Goal: Task Accomplishment & Management: Manage account settings

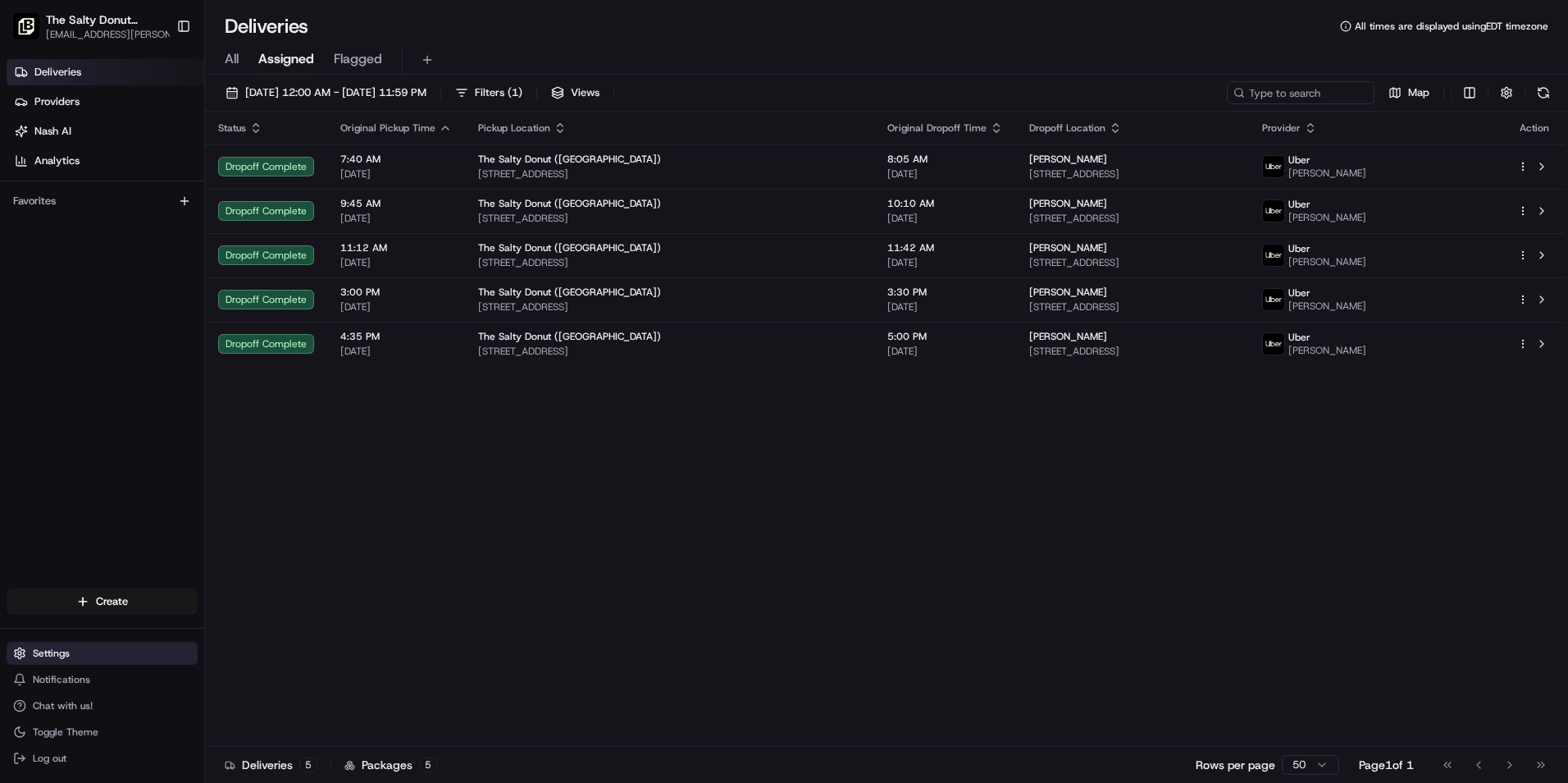
click at [75, 641] on button "Settings" at bounding box center [102, 652] width 191 height 23
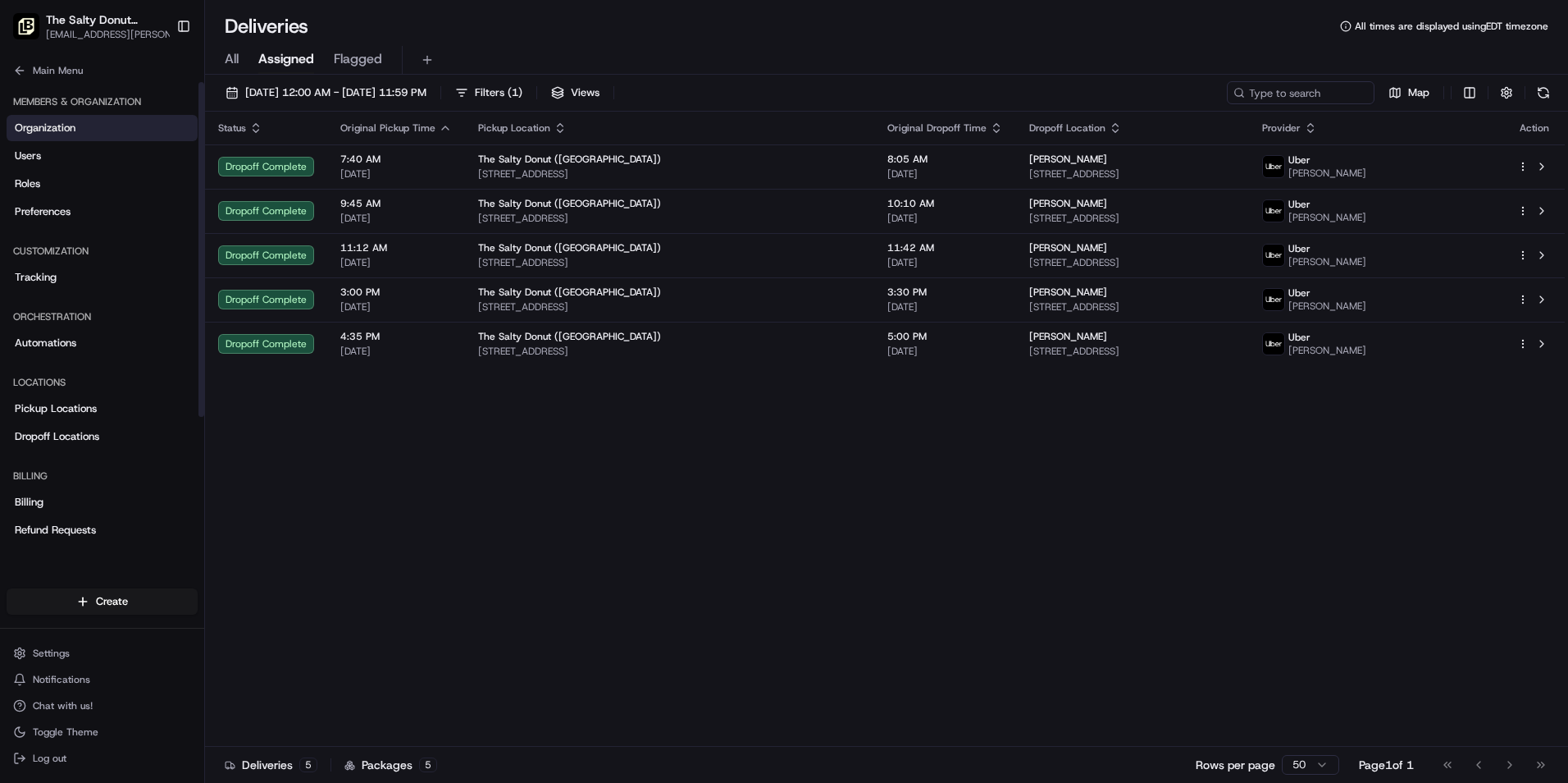
click at [65, 128] on span "Organization" at bounding box center [45, 128] width 61 height 15
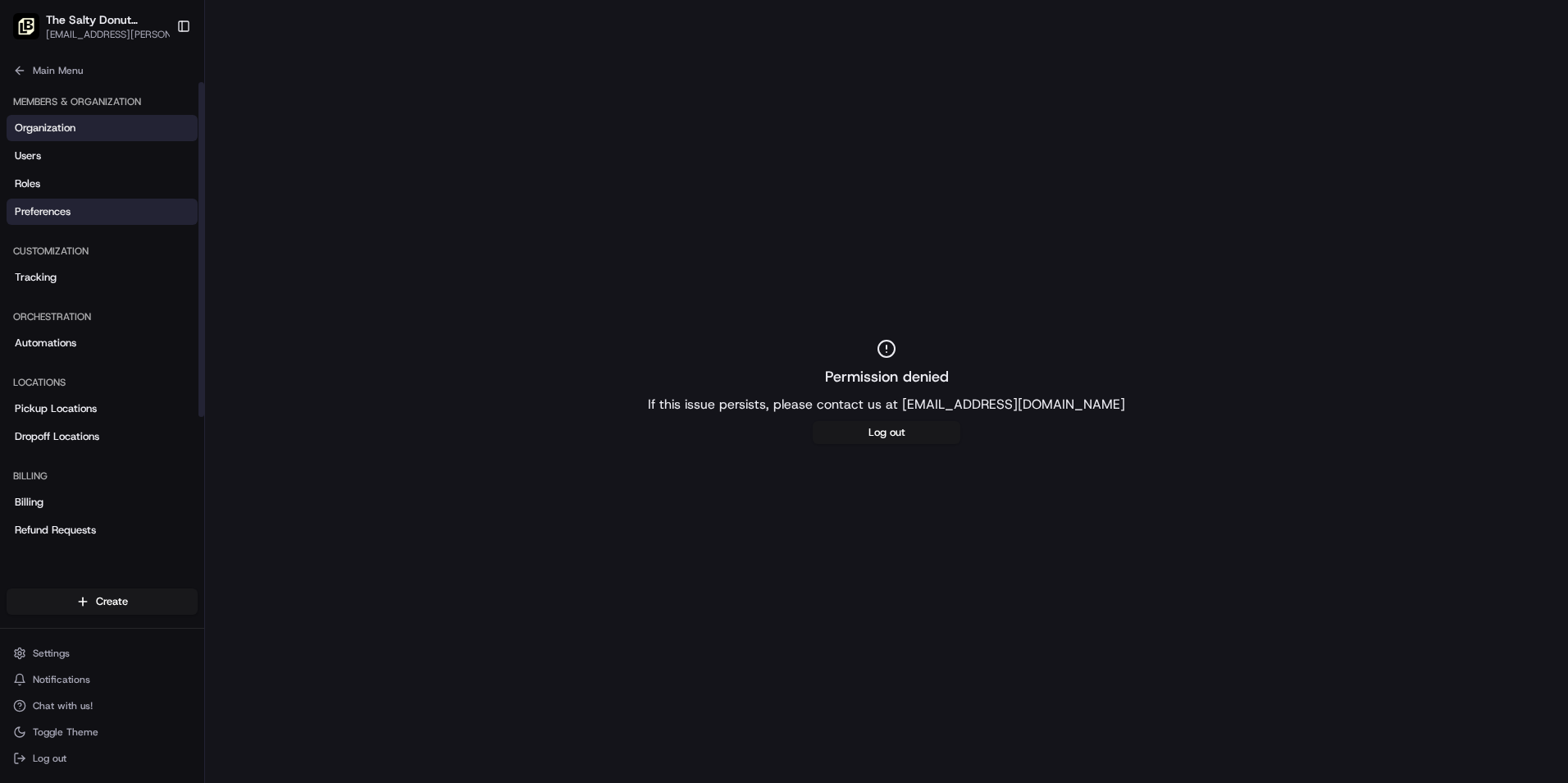
click at [46, 214] on span "Preferences" at bounding box center [43, 211] width 56 height 15
click at [30, 507] on span "Billing" at bounding box center [29, 502] width 29 height 15
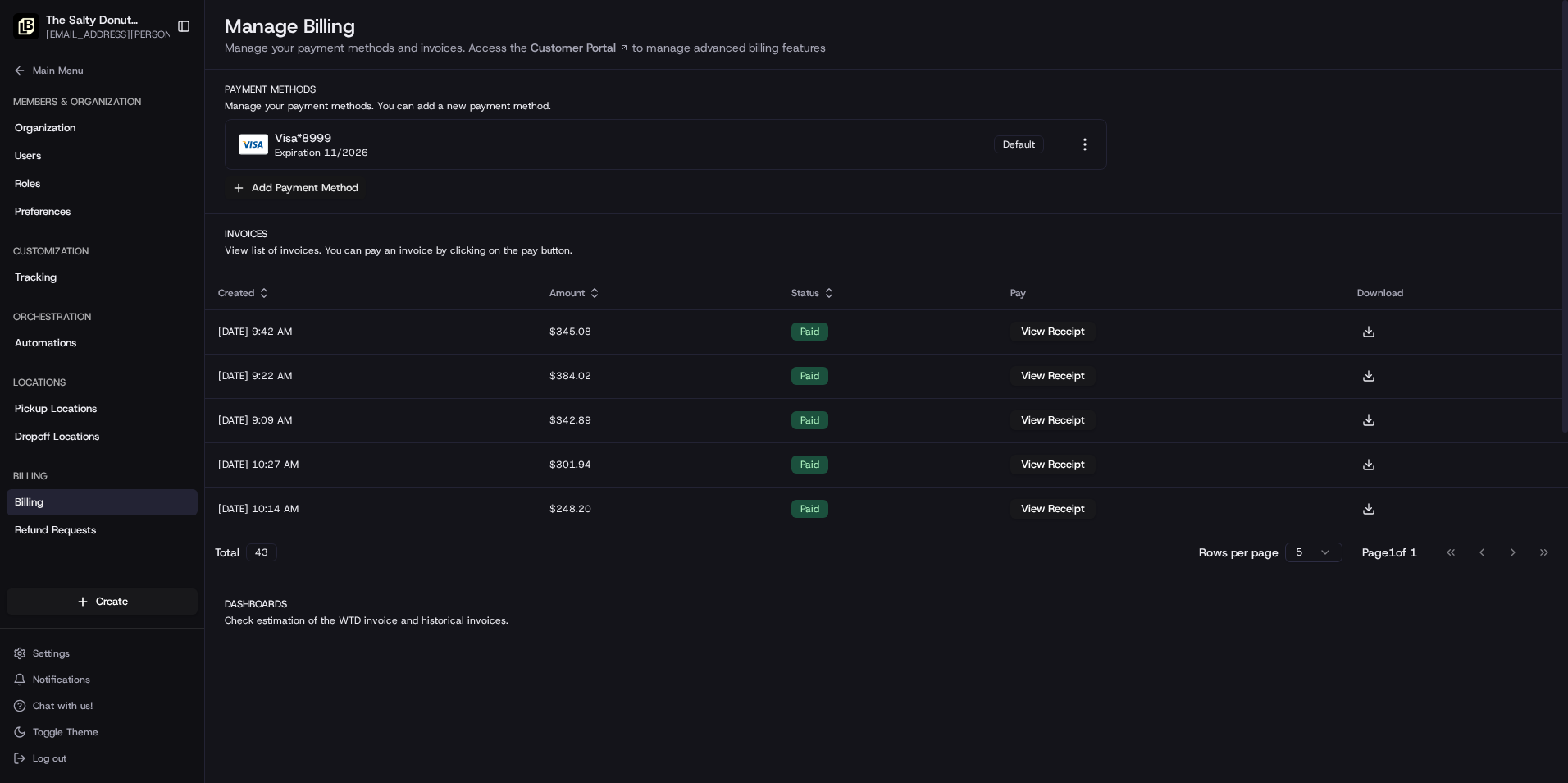
click at [304, 189] on button "Add Payment Method" at bounding box center [295, 187] width 141 height 23
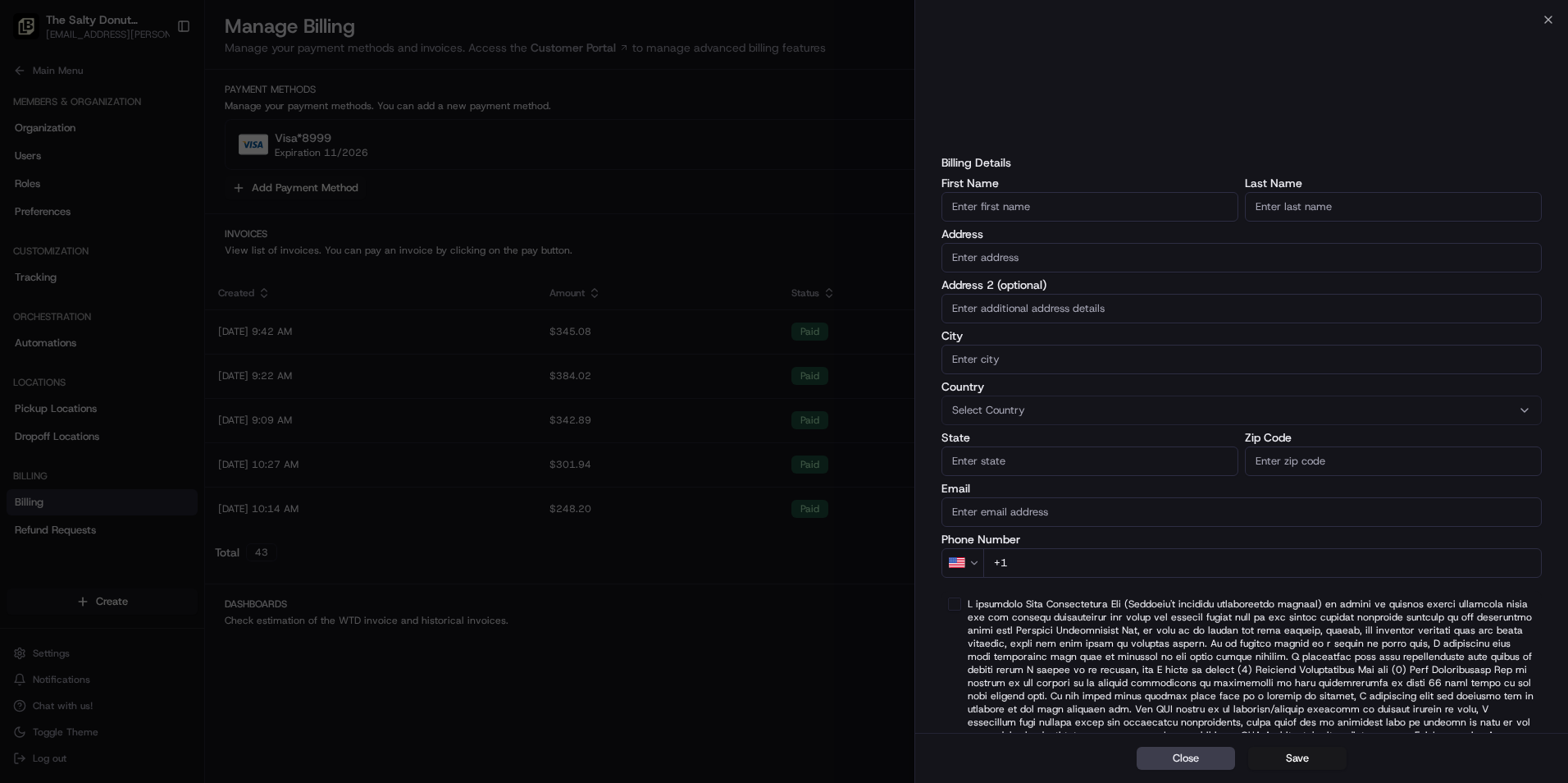
click at [1059, 216] on input "First Name" at bounding box center [1089, 207] width 296 height 30
type input "A"
click at [1302, 226] on div "Billing Details First Name Salty Last Name Address Address 2 (optional) City Co…" at bounding box center [1241, 365] width 600 height 423
click at [1299, 209] on input "Last Name" at bounding box center [1393, 207] width 296 height 30
click at [1003, 211] on input "Salty" at bounding box center [1089, 207] width 296 height 30
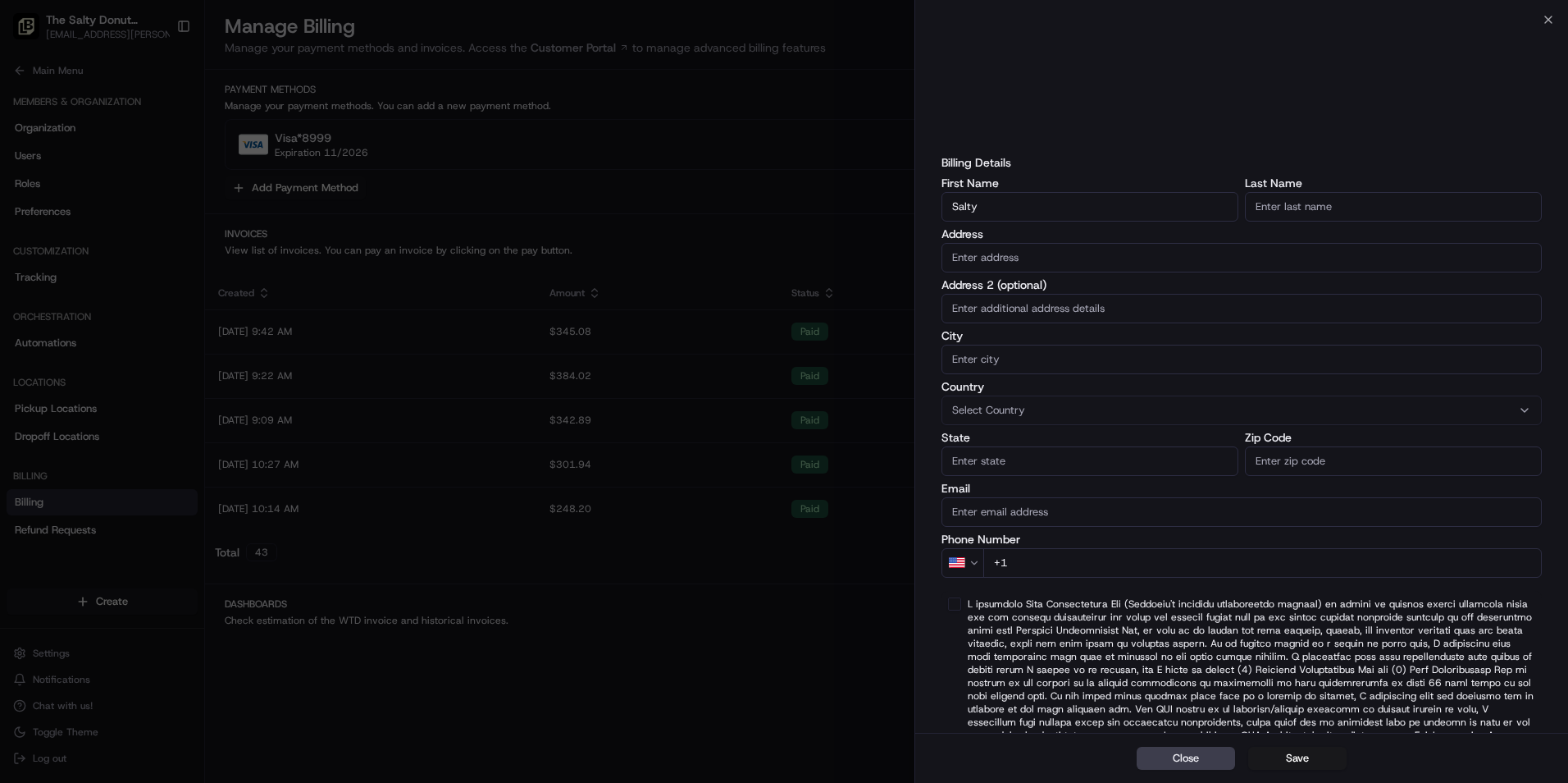
type input "Salty Donut Operations LLC"
type input "[GEOGRAPHIC_DATA]"
type input "Coral Gables"
type input "[US_STATE]"
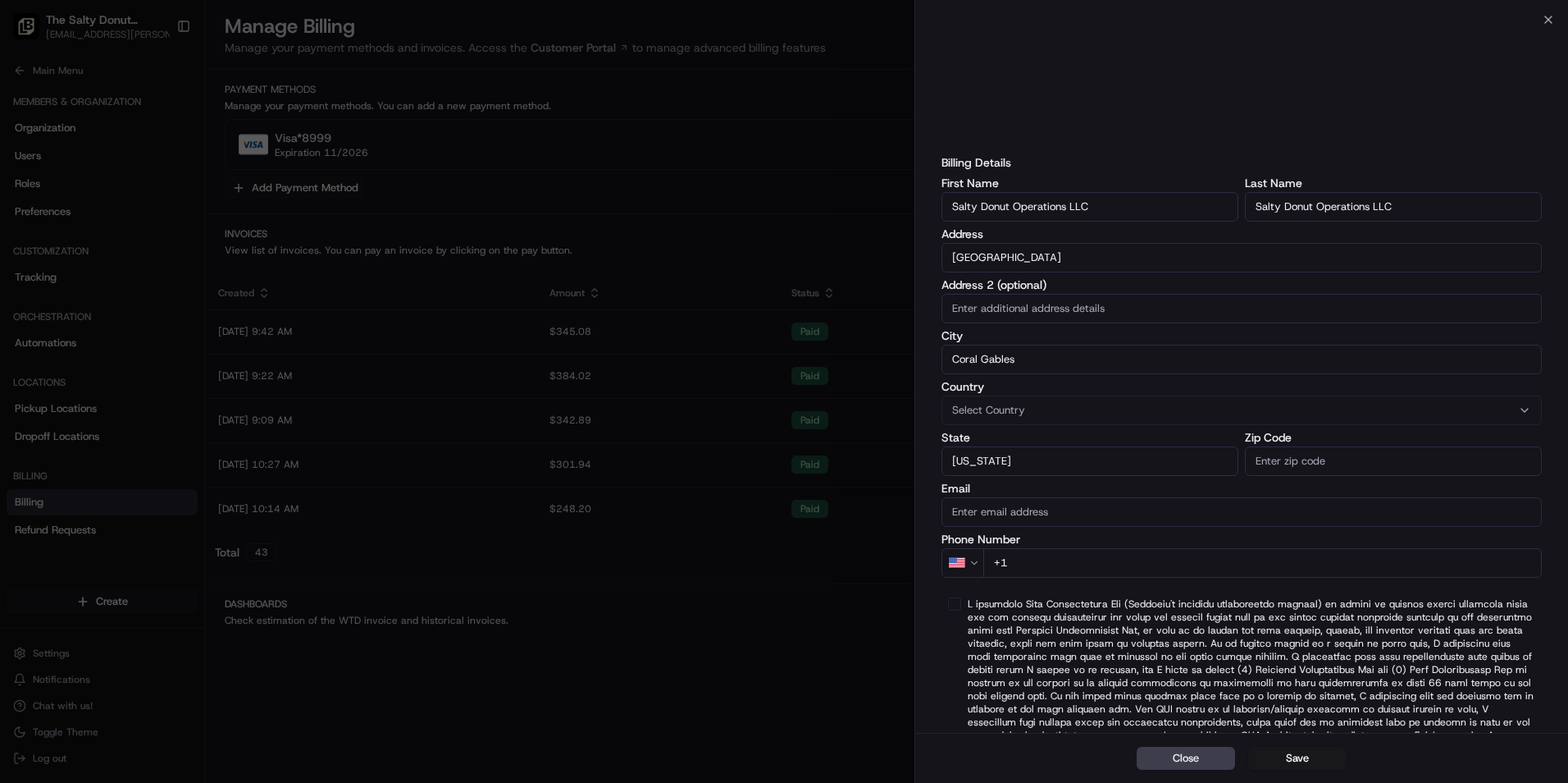
type input "33134"
click at [1025, 513] on input "Email" at bounding box center [1241, 511] width 600 height 30
type input "[EMAIL_ADDRESS][DOMAIN_NAME]"
click at [1044, 562] on input "+1" at bounding box center [1261, 562] width 558 height 30
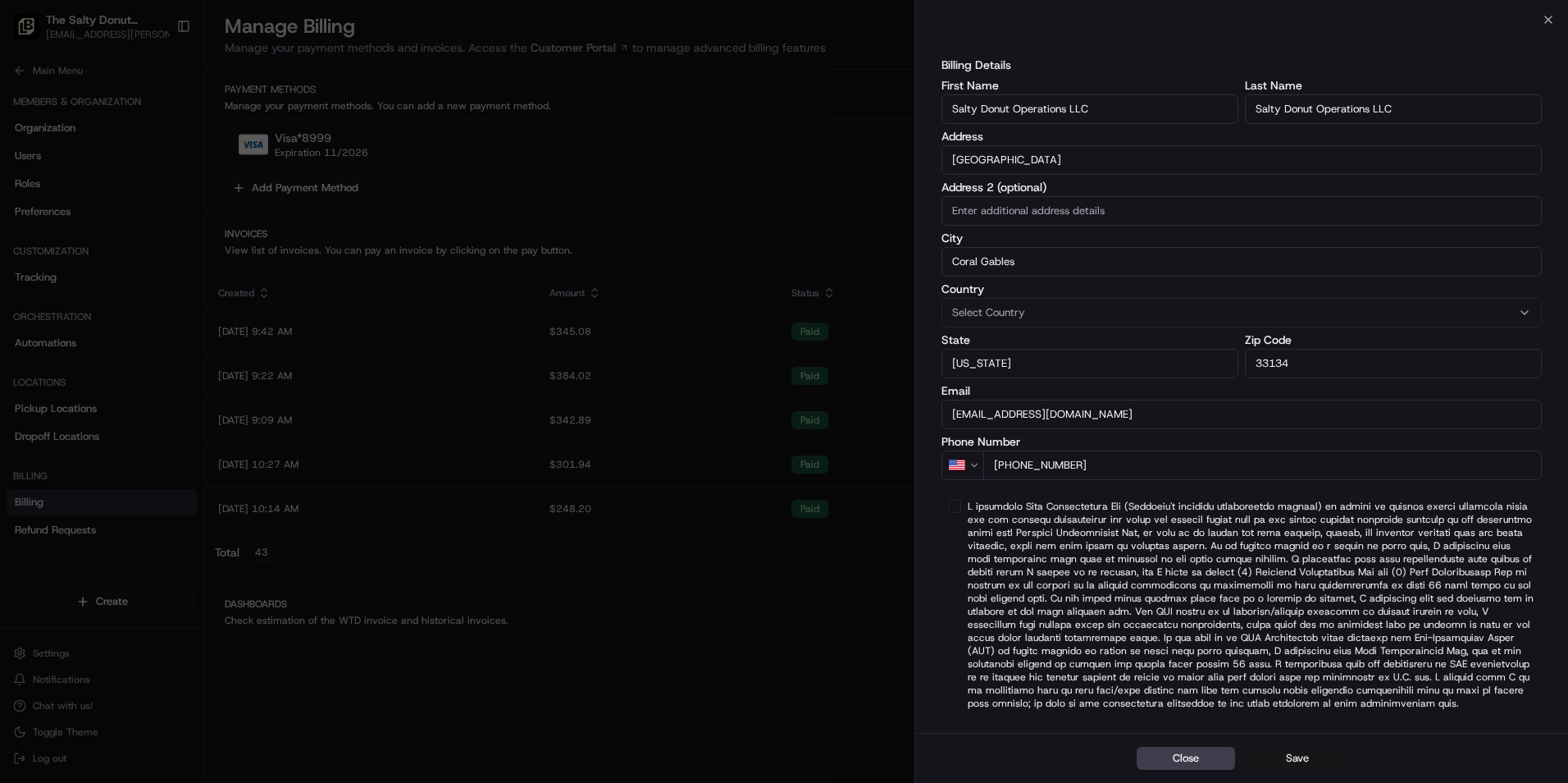
type input "[PHONE_NUMBER]"
click at [1286, 755] on button "Save" at bounding box center [1297, 758] width 98 height 23
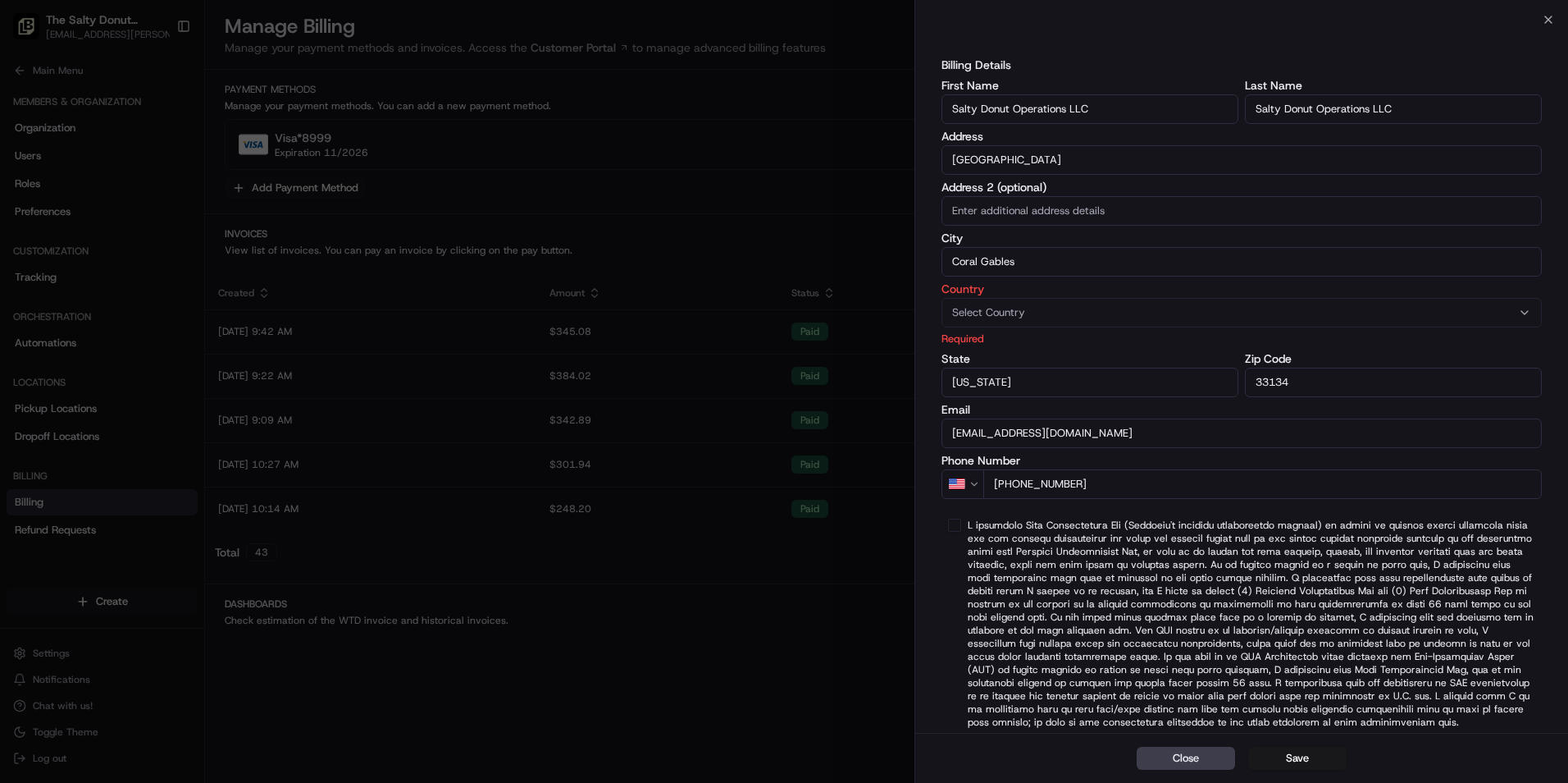
click at [1003, 316] on span "Select Country" at bounding box center [988, 312] width 73 height 15
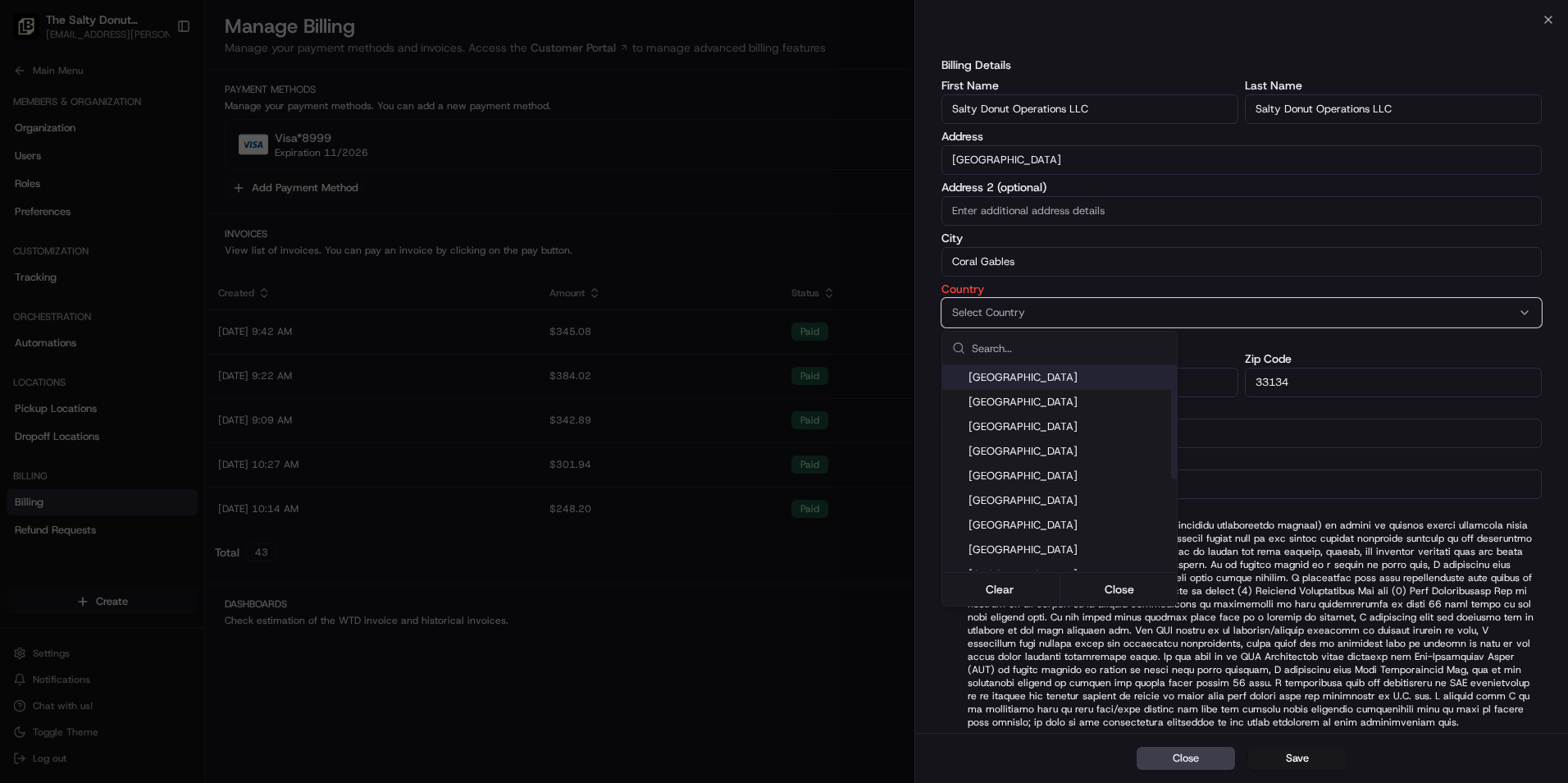
click at [1007, 380] on span "[GEOGRAPHIC_DATA]" at bounding box center [1069, 377] width 202 height 15
click at [1102, 589] on button "Close" at bounding box center [1119, 588] width 112 height 23
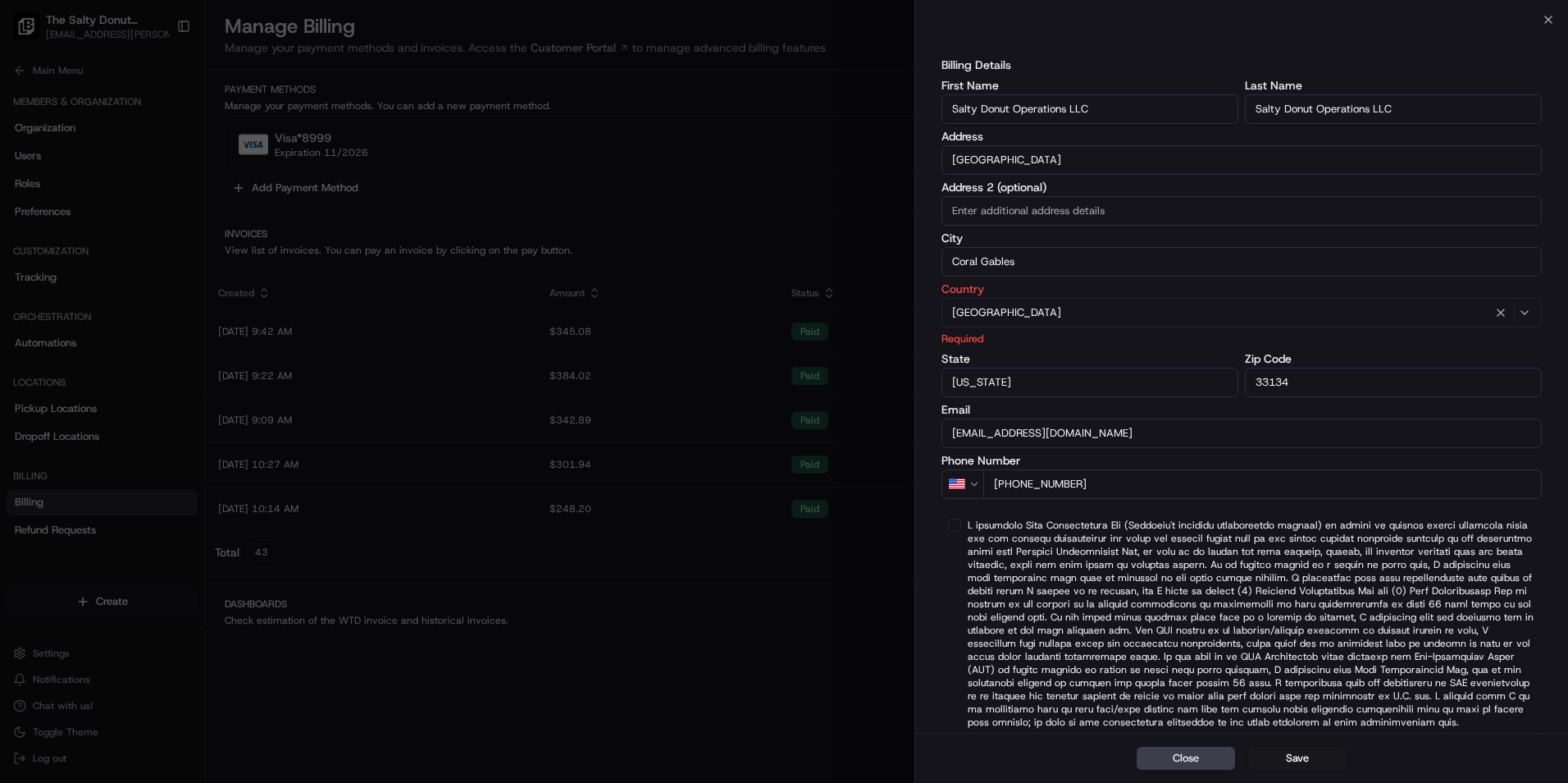
click at [1308, 755] on button "Save" at bounding box center [1297, 758] width 98 height 23
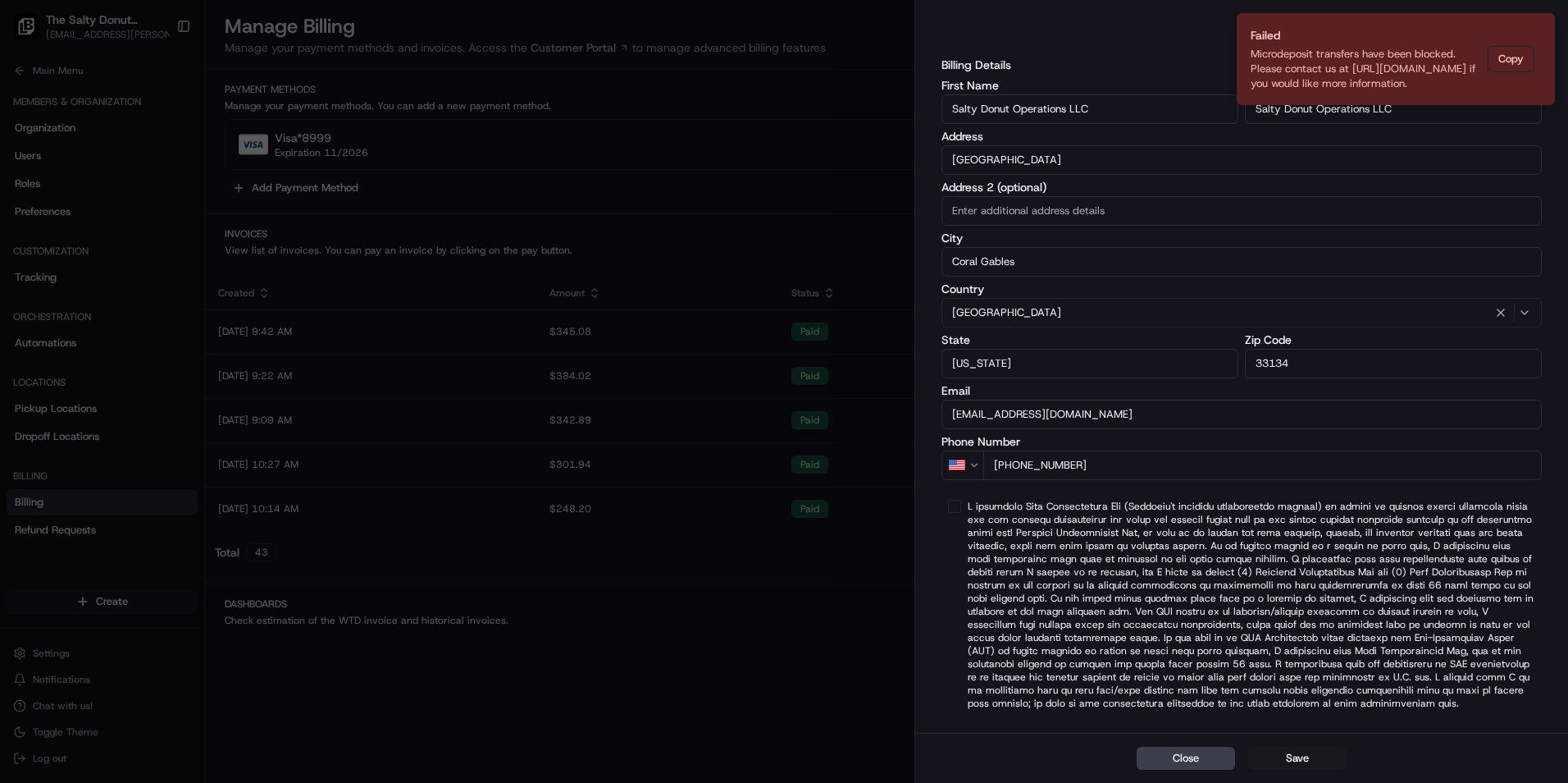
click at [950, 505] on button "button" at bounding box center [954, 506] width 13 height 13
click at [1283, 758] on button "Save" at bounding box center [1297, 758] width 98 height 23
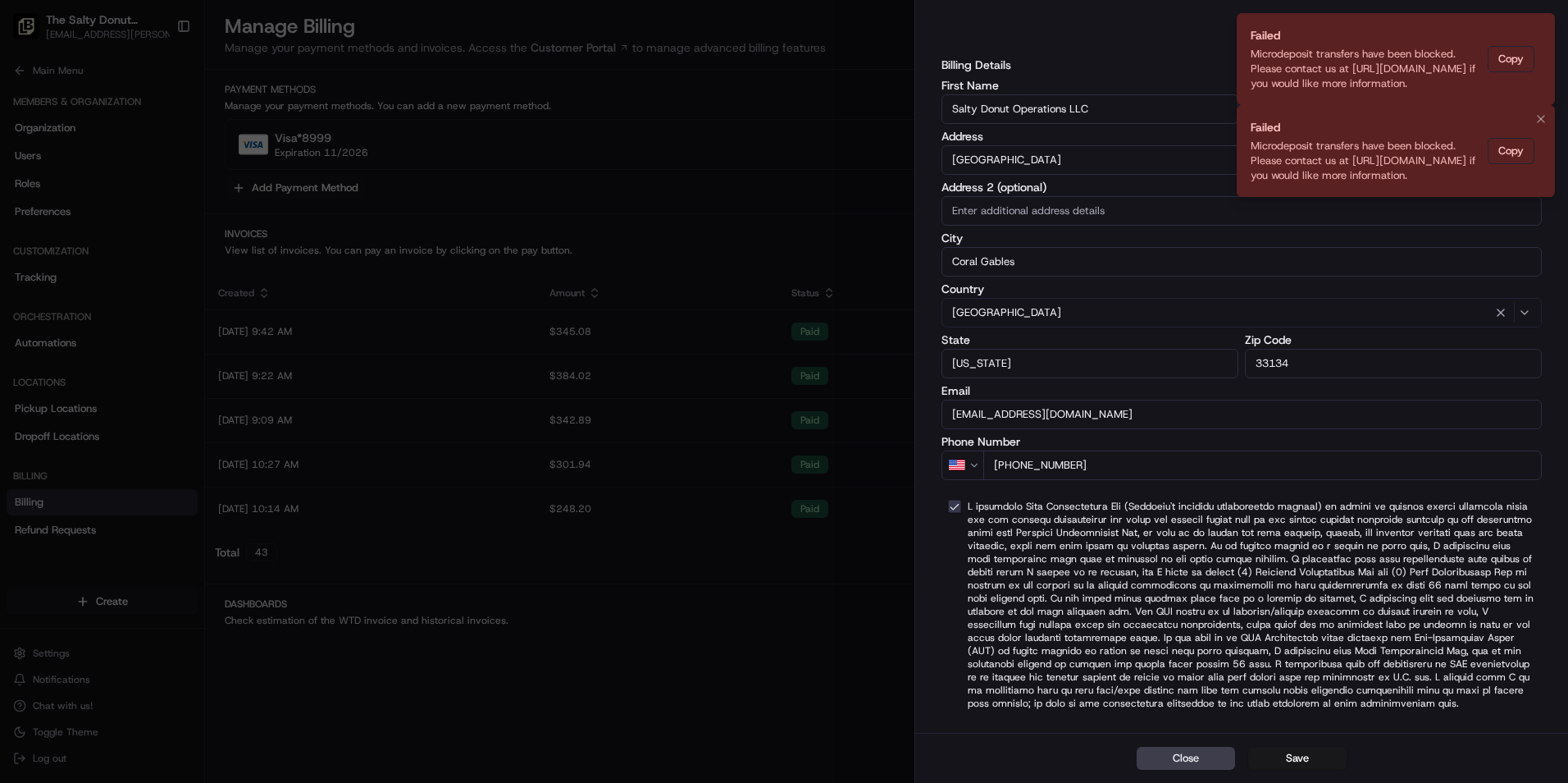
click at [1311, 158] on div "Microdeposit transfers have been blocked. Please contact us at [URL][DOMAIN_NAM…" at bounding box center [1365, 161] width 231 height 44
click at [1517, 148] on button "Copy" at bounding box center [1511, 151] width 46 height 26
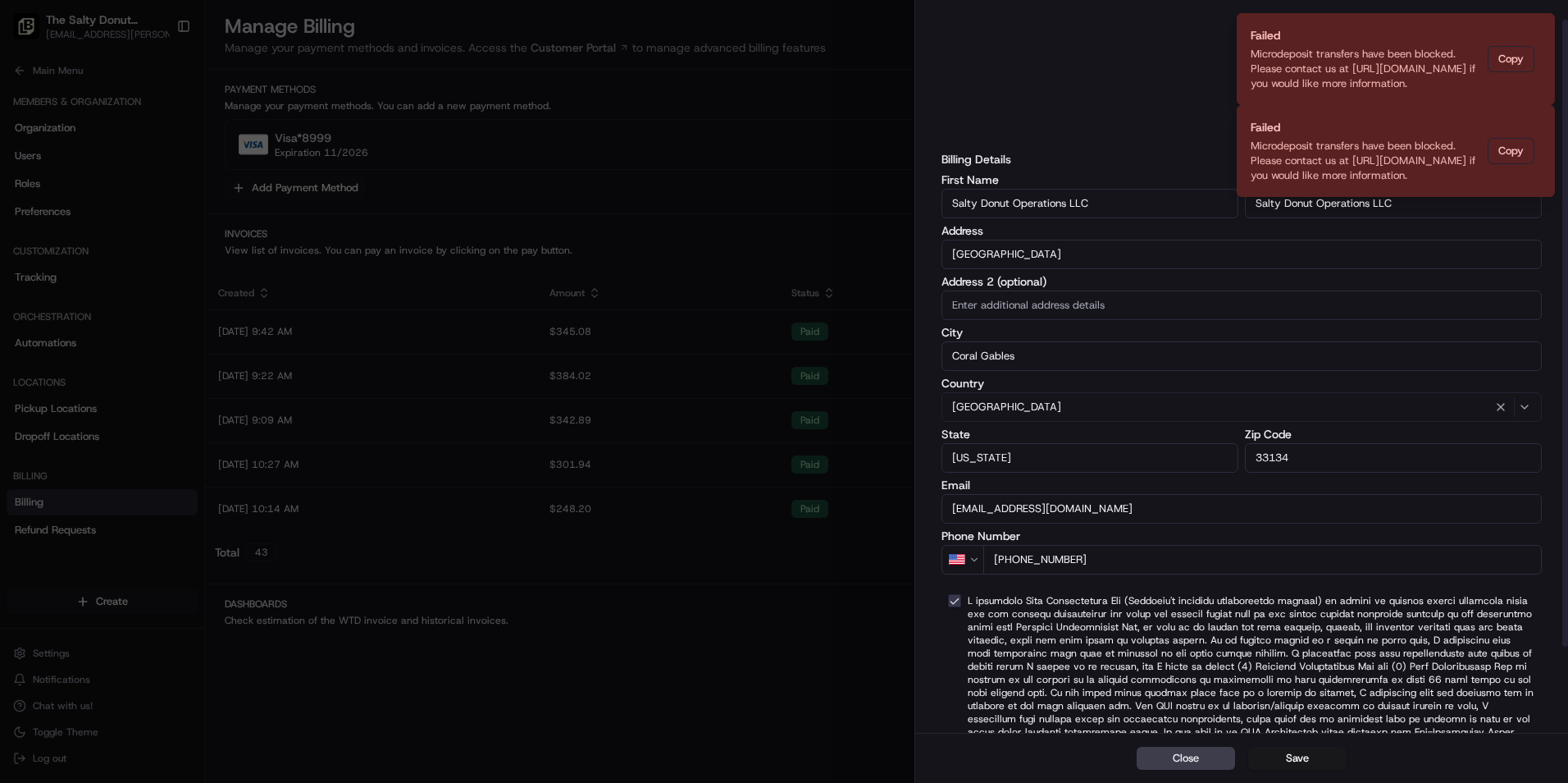
scroll to position [0, 0]
click at [1504, 149] on button "Copy" at bounding box center [1511, 151] width 46 height 26
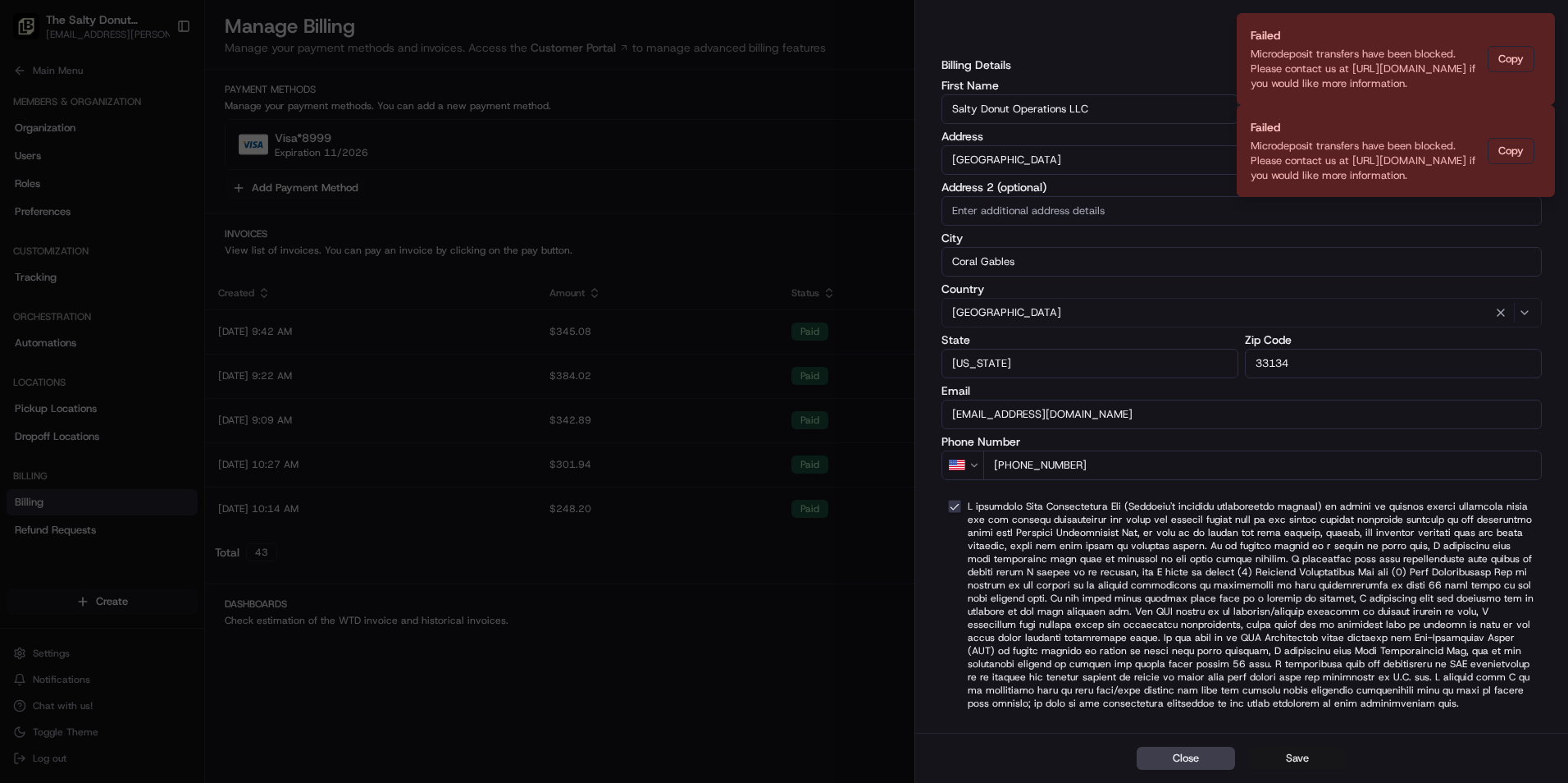
click at [1294, 751] on button "Save" at bounding box center [1297, 758] width 98 height 23
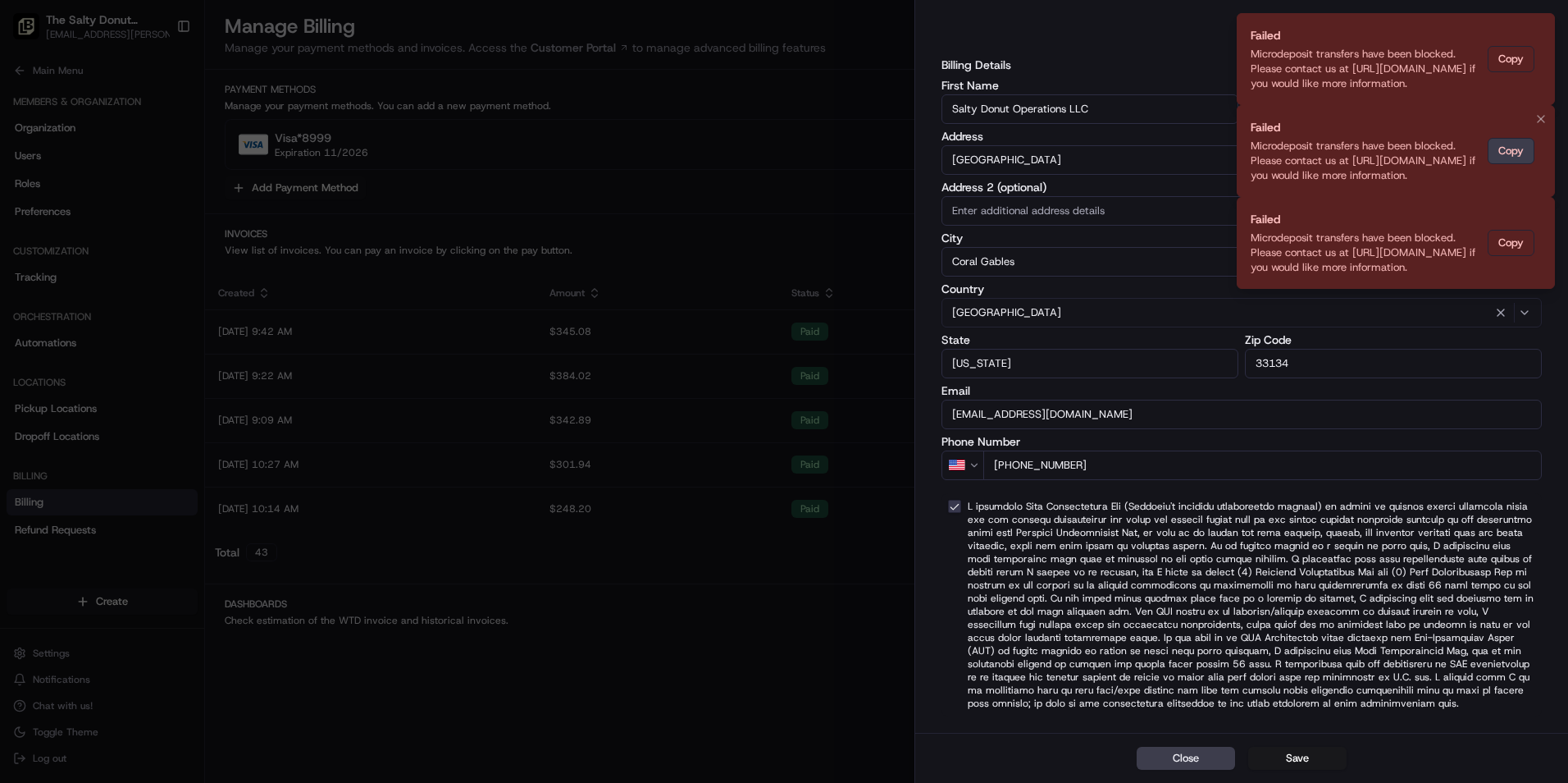
click at [1511, 145] on button "Copy" at bounding box center [1511, 151] width 46 height 26
click at [1392, 266] on div "Microdeposit transfers have been blocked. Please contact us at [URL][DOMAIN_NAM…" at bounding box center [1365, 253] width 231 height 44
click at [1543, 27] on icon "Notifications (F8)" at bounding box center [1540, 27] width 13 height 13
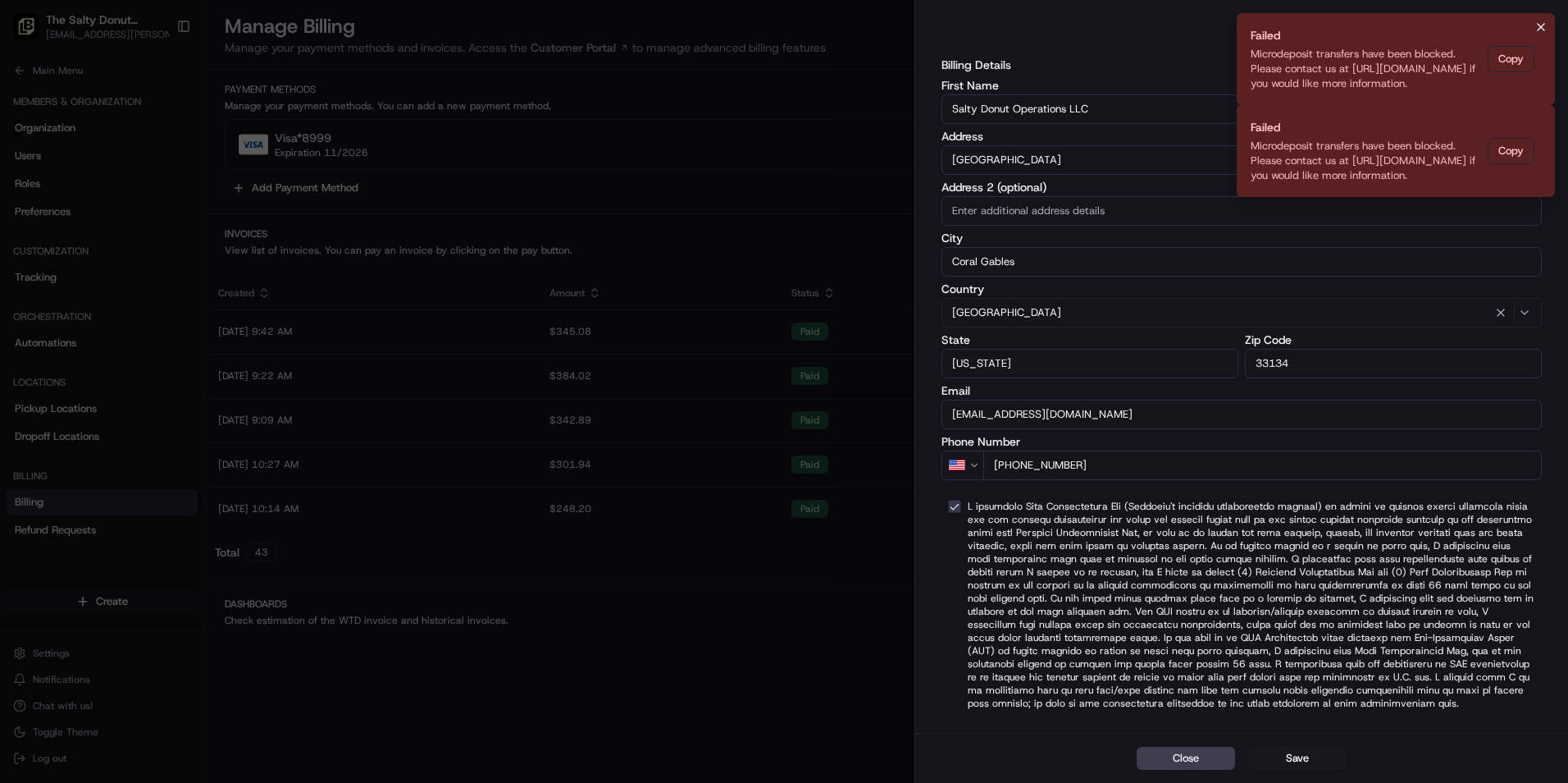
click at [1545, 31] on icon "Notifications (F8)" at bounding box center [1540, 27] width 13 height 13
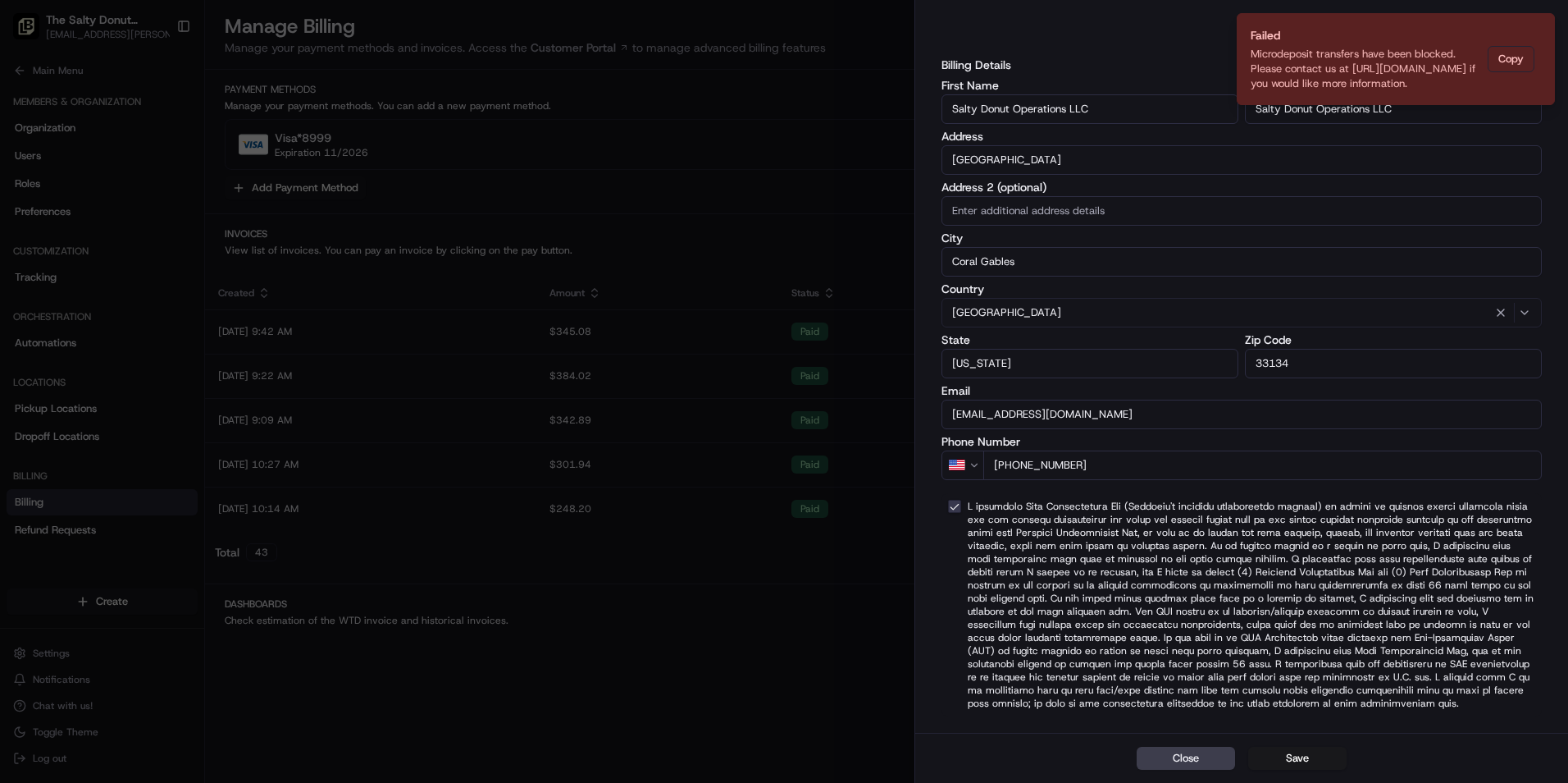
click at [1545, 31] on icon "Notifications (F8)" at bounding box center [1540, 27] width 13 height 13
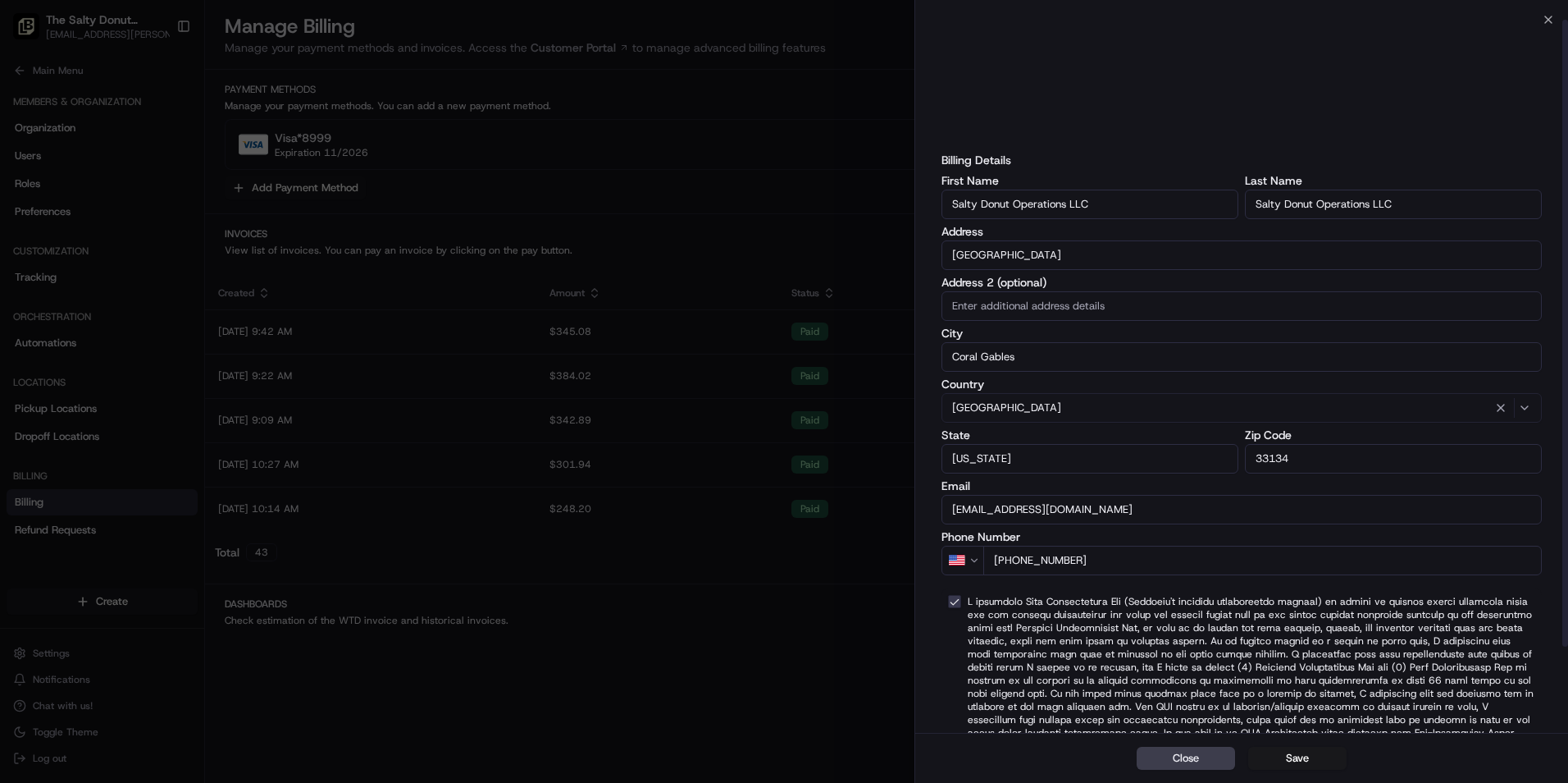
scroll to position [0, 0]
click at [1173, 769] on div "Close Save" at bounding box center [1241, 758] width 653 height 50
click at [1175, 761] on button "Close" at bounding box center [1185, 758] width 98 height 23
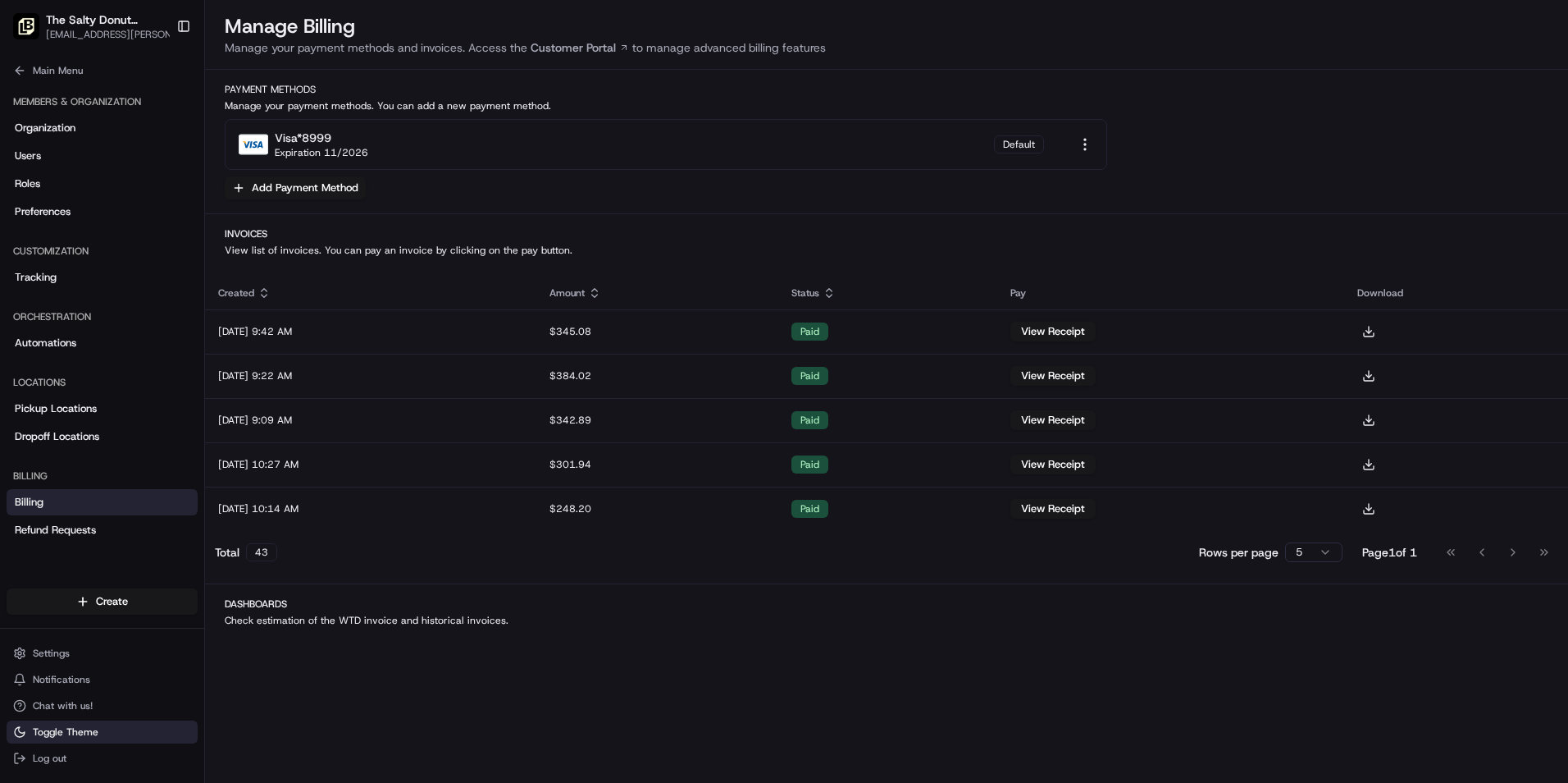
click at [94, 733] on span "Toggle Theme" at bounding box center [65, 732] width 66 height 13
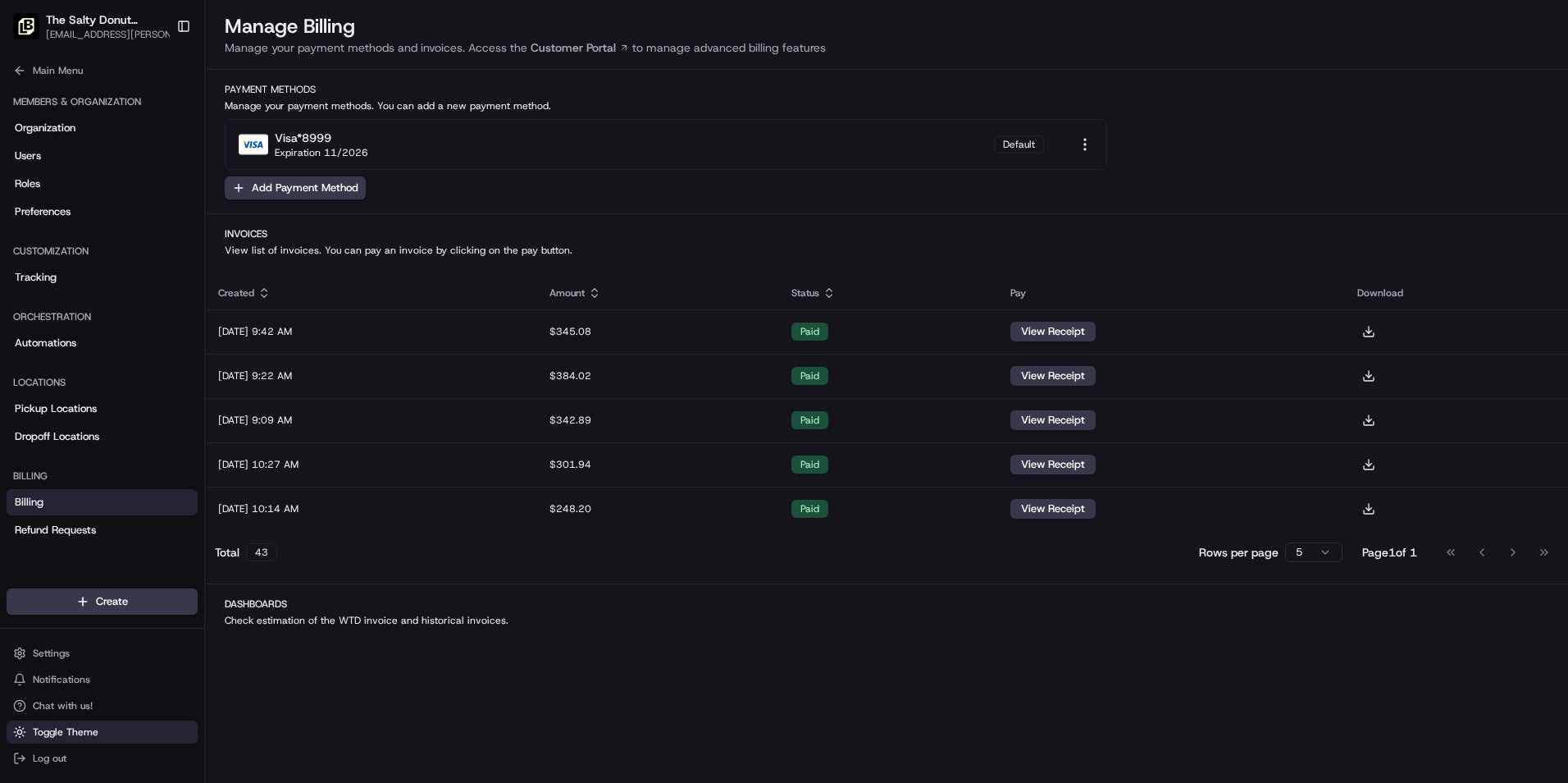
click at [94, 733] on span "Toggle Theme" at bounding box center [65, 732] width 66 height 13
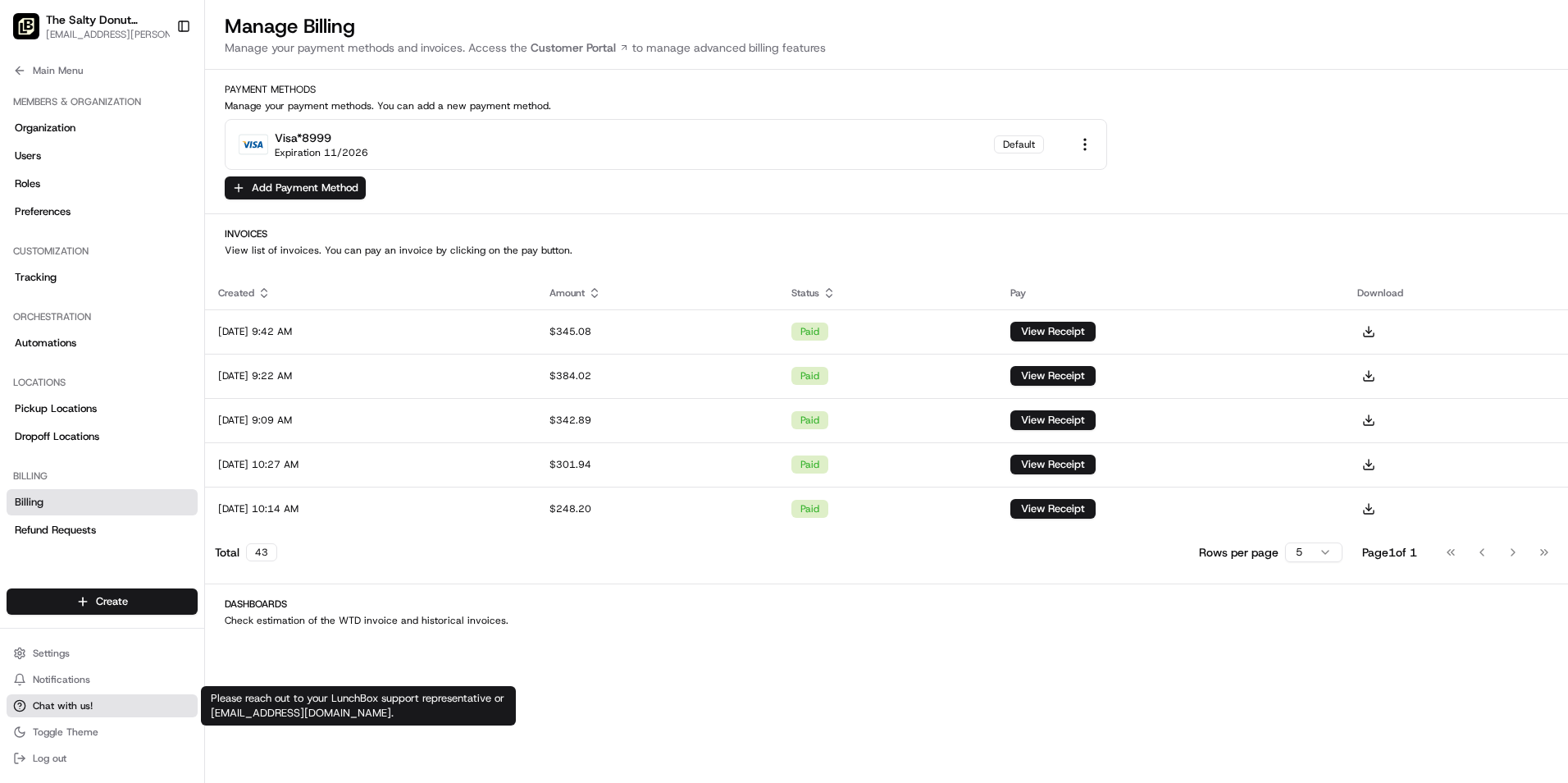
click at [82, 695] on button "Chat with us!" at bounding box center [102, 705] width 191 height 23
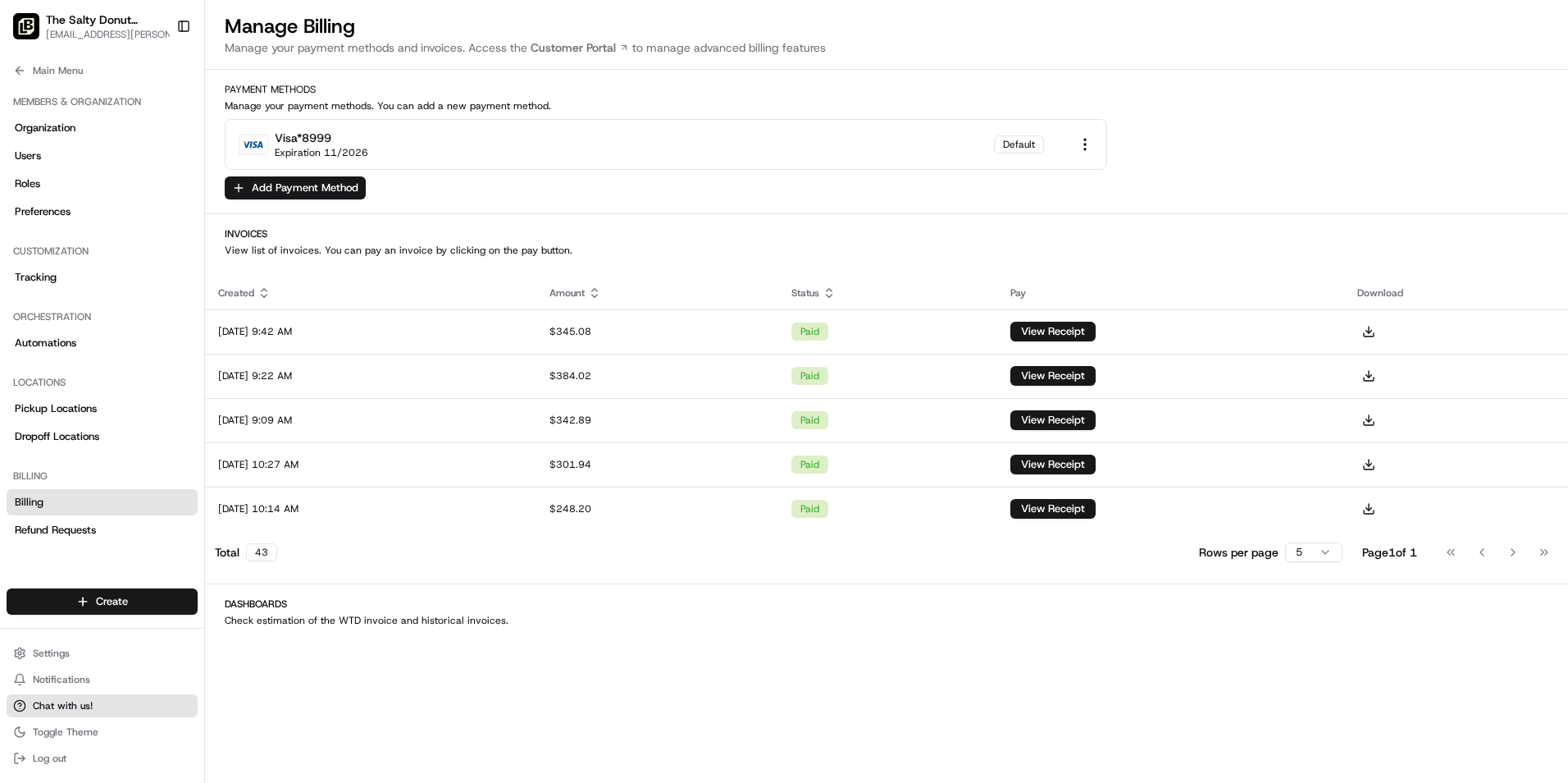
click at [82, 705] on span "Chat with us!" at bounding box center [62, 705] width 60 height 13
click at [83, 705] on span "Chat with us!" at bounding box center [62, 705] width 60 height 13
click at [314, 185] on button "Add Payment Method" at bounding box center [295, 187] width 141 height 23
